Goal: Information Seeking & Learning: Learn about a topic

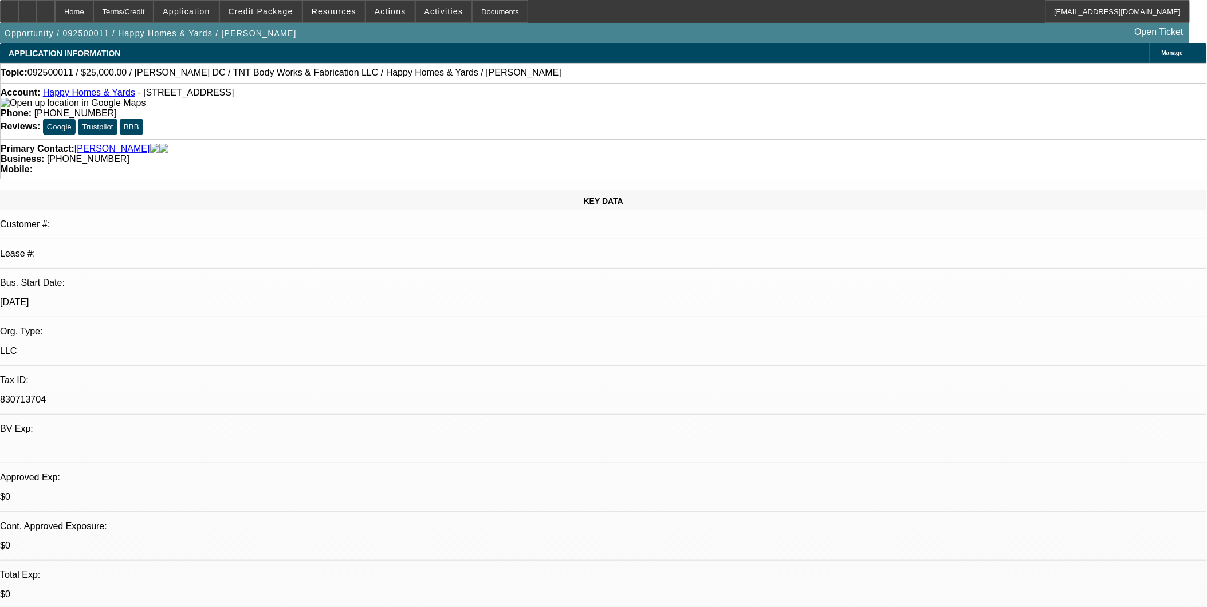
select select "0"
select select "2"
select select "0"
select select "2"
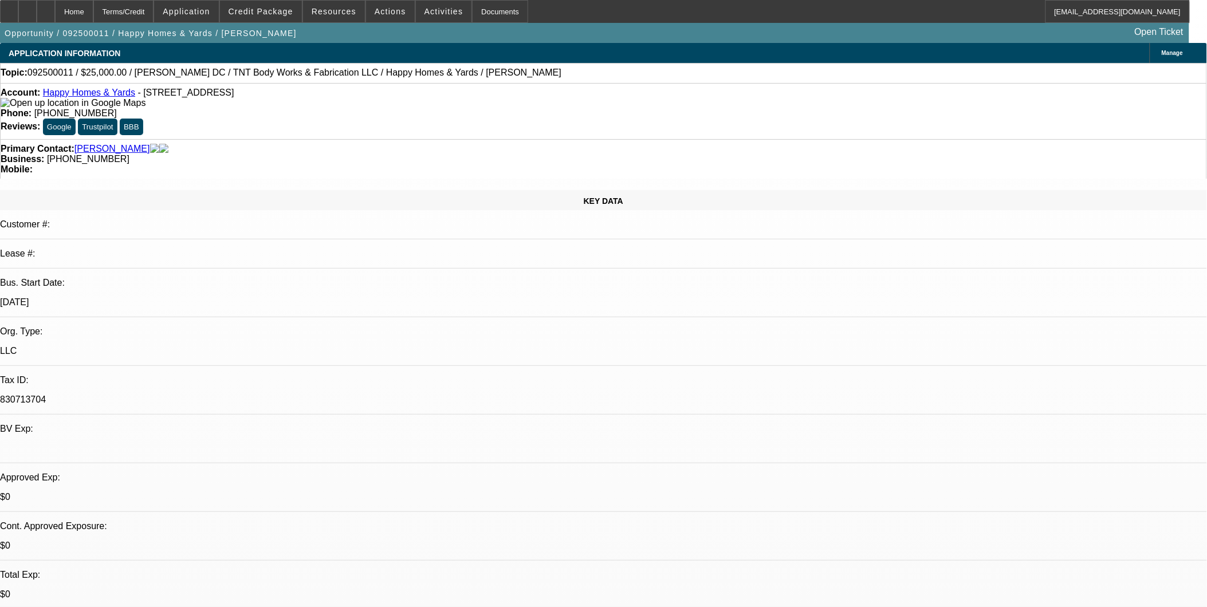
select select "0"
select select "1"
select select "2"
select select "6"
select select "1"
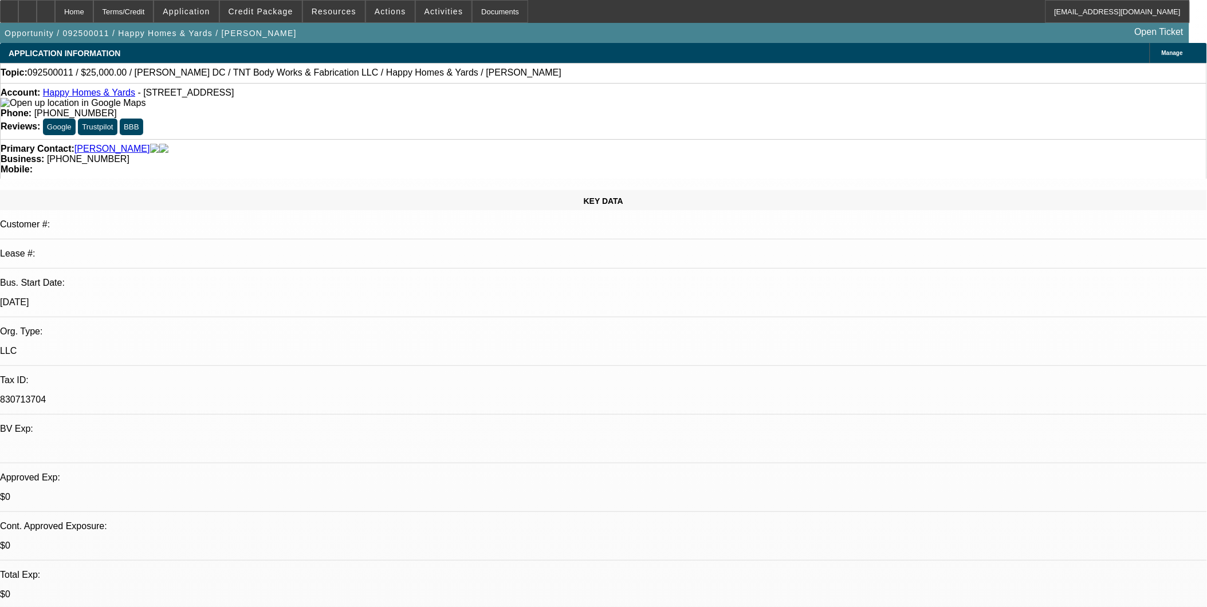
select select "2"
select select "6"
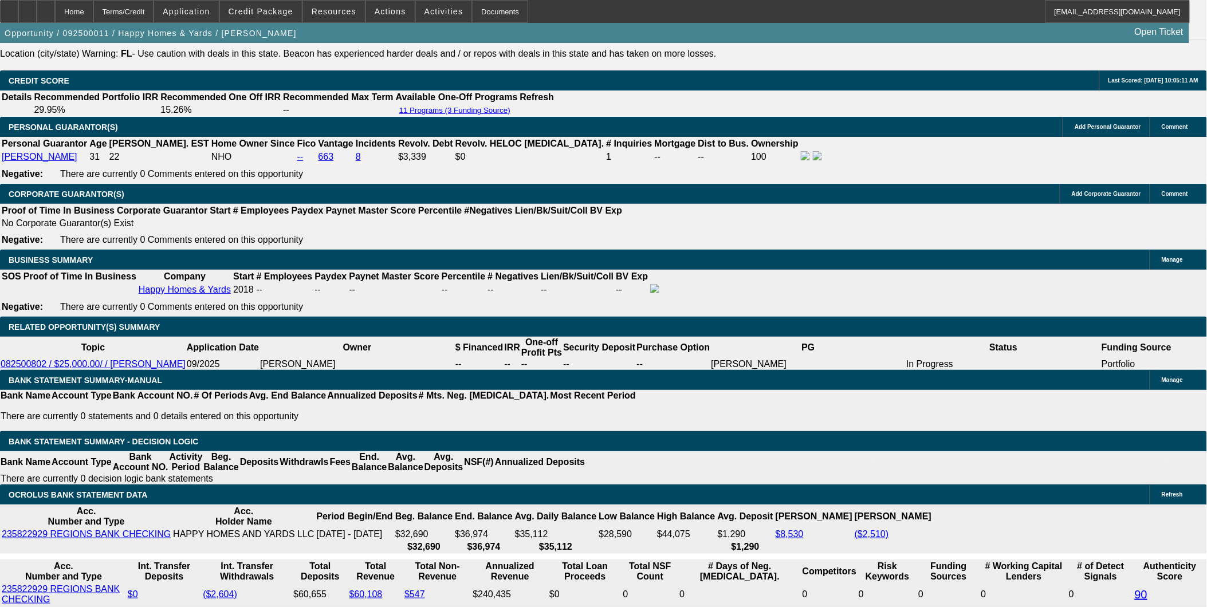
scroll to position [1655, 0]
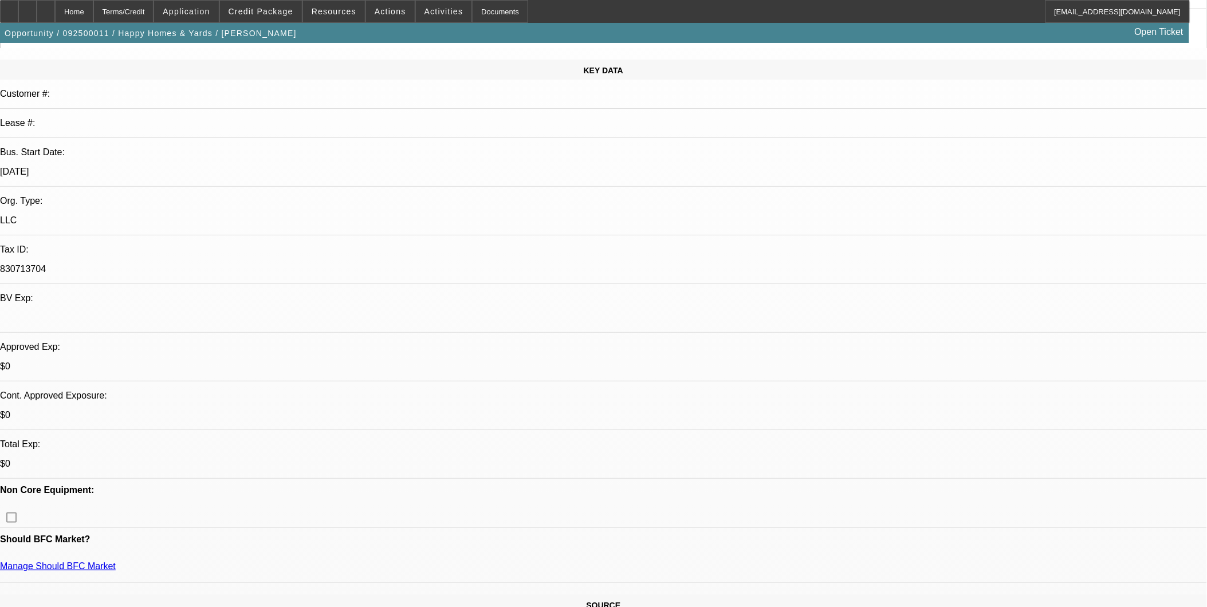
scroll to position [191, 0]
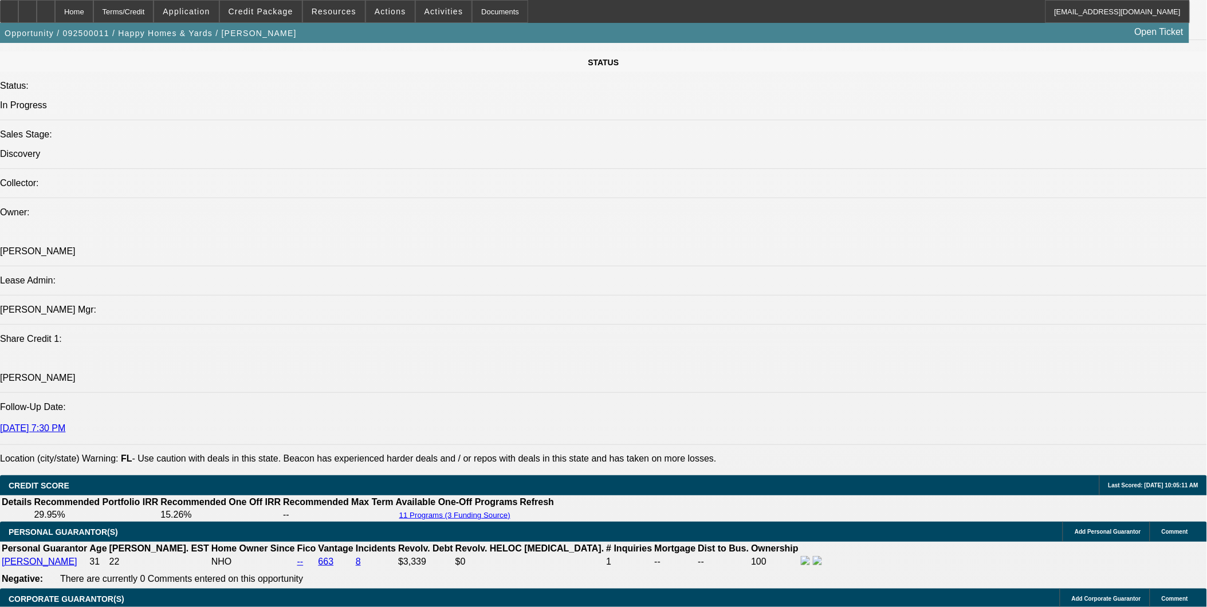
scroll to position [1655, 0]
